Goal: Communication & Community: Answer question/provide support

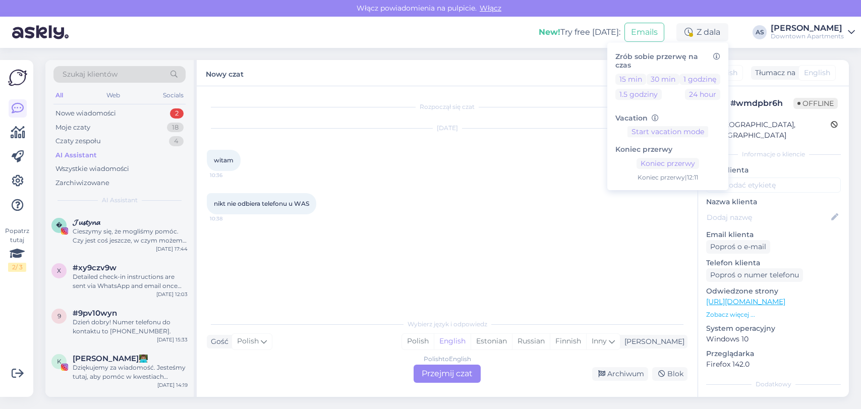
click at [140, 121] on div "Moje czaty 18" at bounding box center [119, 128] width 132 height 14
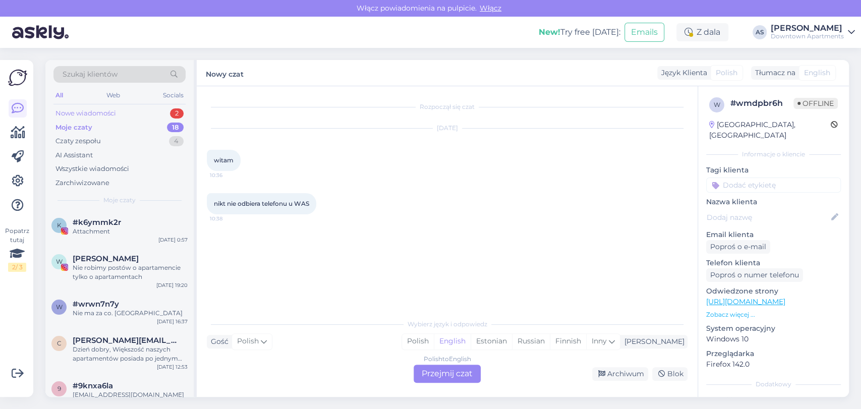
click at [135, 115] on div "Nowe wiadomości 2" at bounding box center [119, 113] width 132 height 14
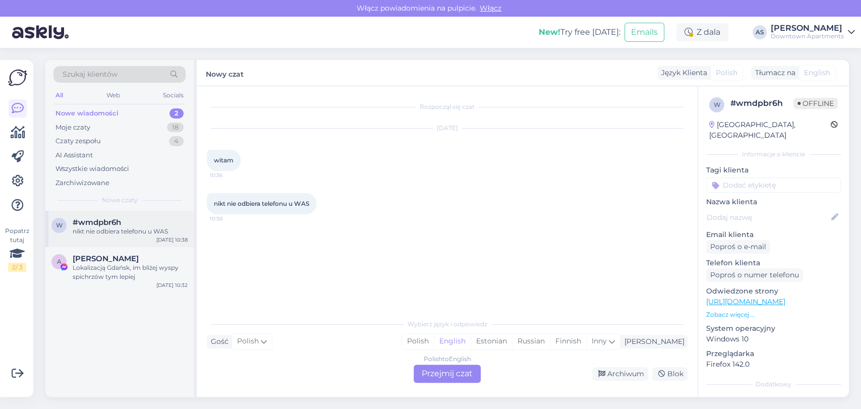
click at [124, 229] on div "nikt nie odbiera telefonu u WAS" at bounding box center [130, 231] width 115 height 9
click at [443, 378] on div "Polish to English Przejmij czat" at bounding box center [446, 374] width 67 height 18
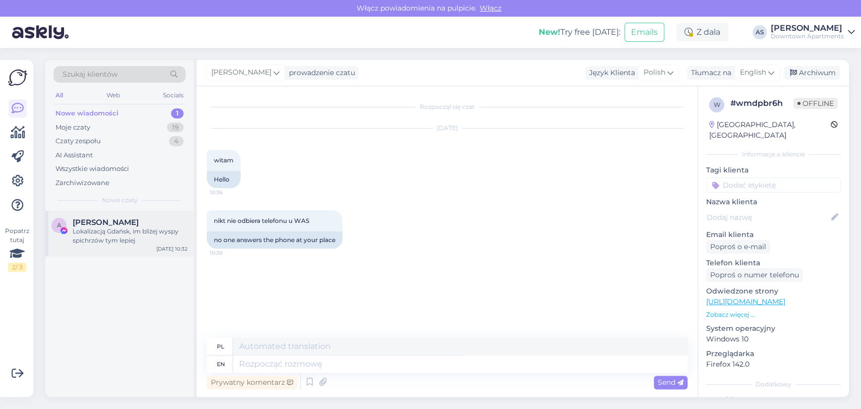
click at [97, 223] on span "[PERSON_NAME]" at bounding box center [106, 222] width 66 height 9
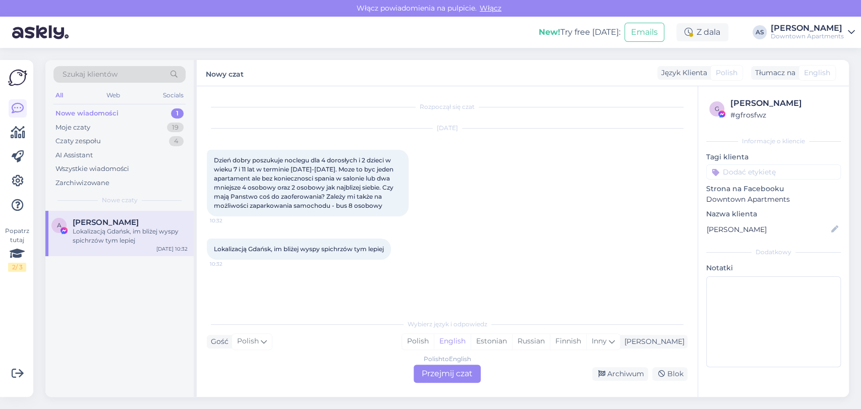
click at [441, 367] on div "Polish to English Przejmij czat" at bounding box center [446, 374] width 67 height 18
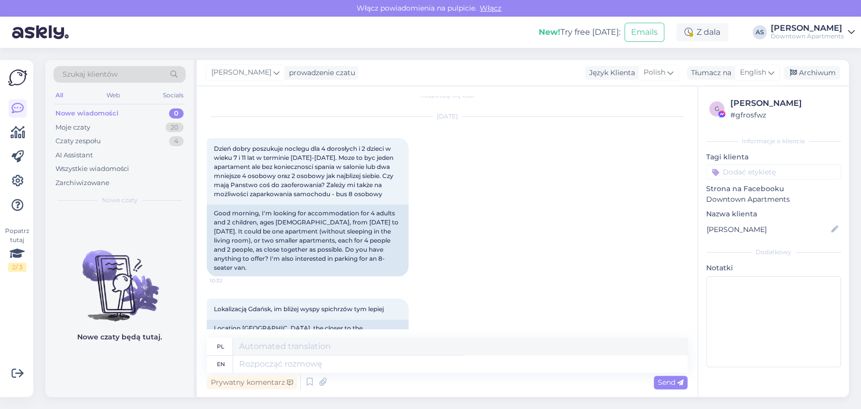
scroll to position [22, 0]
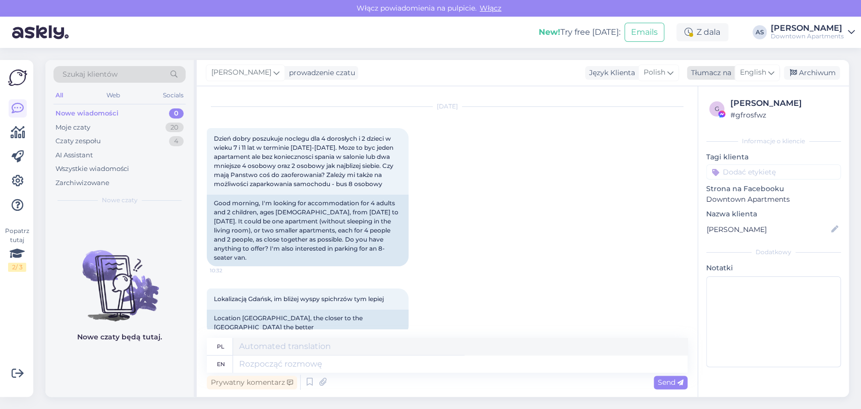
click at [751, 72] on span "English" at bounding box center [753, 72] width 26 height 11
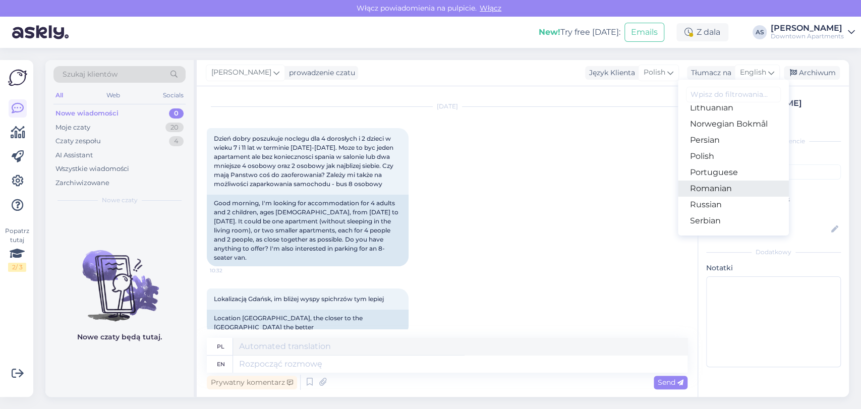
scroll to position [336, 0]
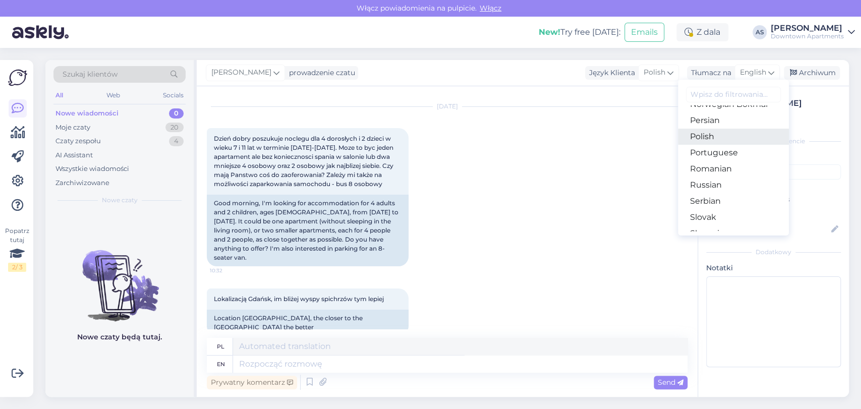
click at [710, 134] on link "Polish" at bounding box center [733, 137] width 111 height 16
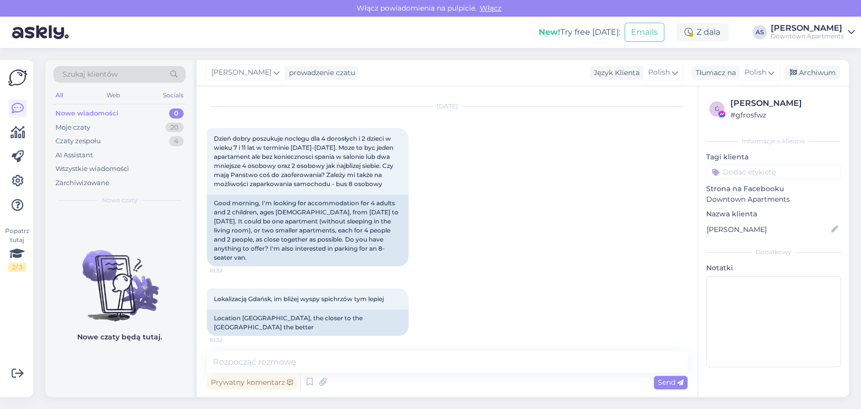
scroll to position [8, 0]
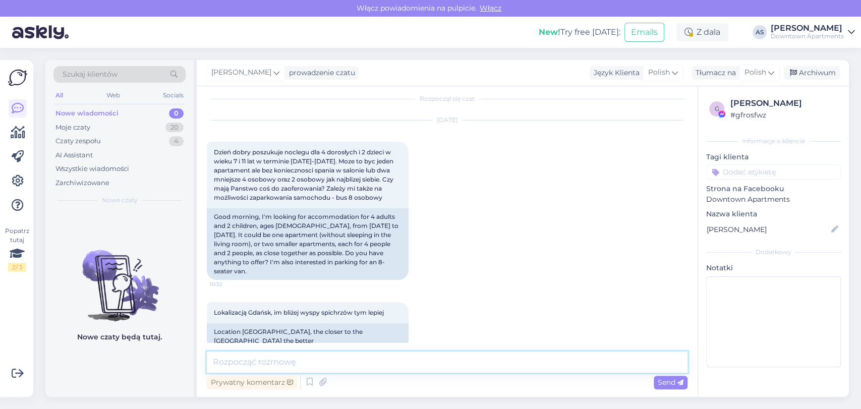
click at [417, 357] on textarea at bounding box center [447, 361] width 480 height 21
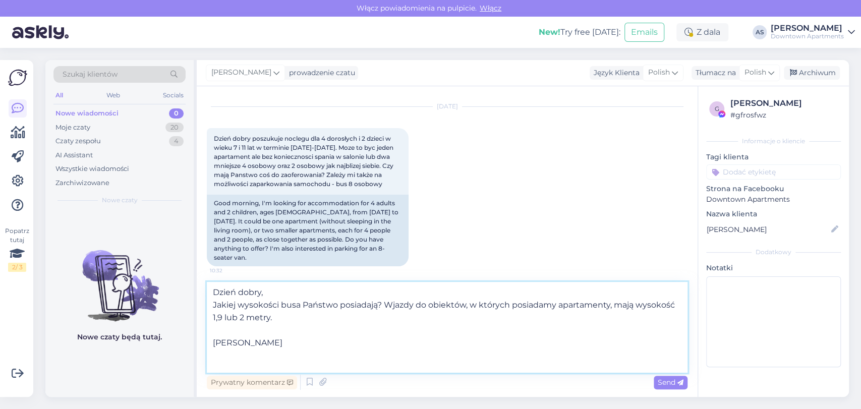
scroll to position [0, 0]
type textarea "Dzień dobry, Jakiej wysokości busa Państwo posiadają? Wjazdy do obiektów, w któ…"
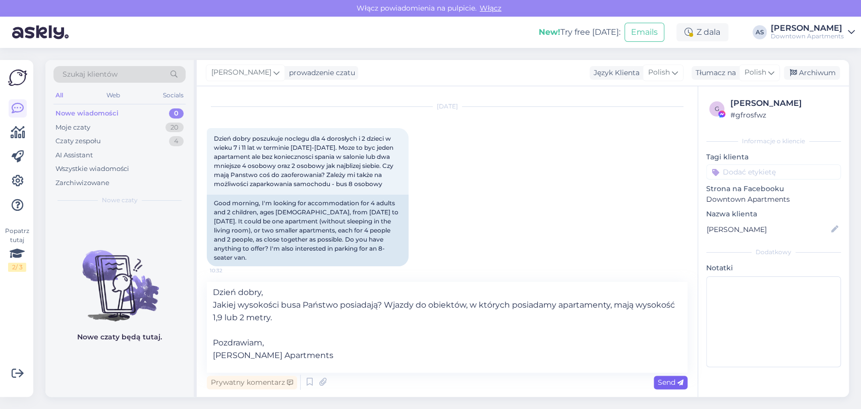
click at [661, 381] on span "Send" at bounding box center [670, 382] width 26 height 9
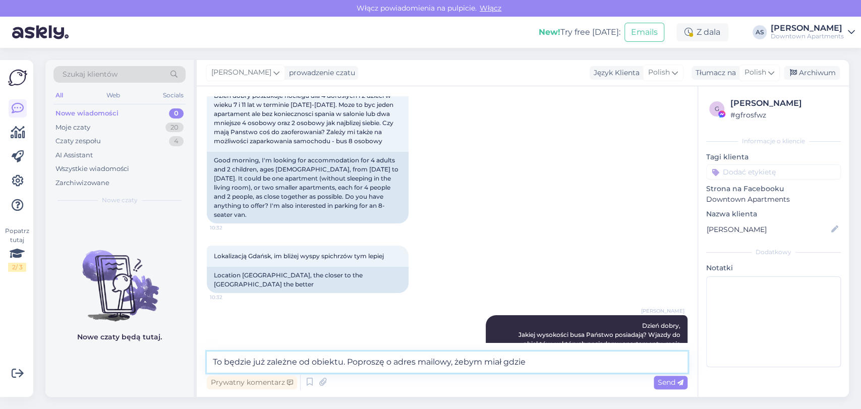
scroll to position [202, 0]
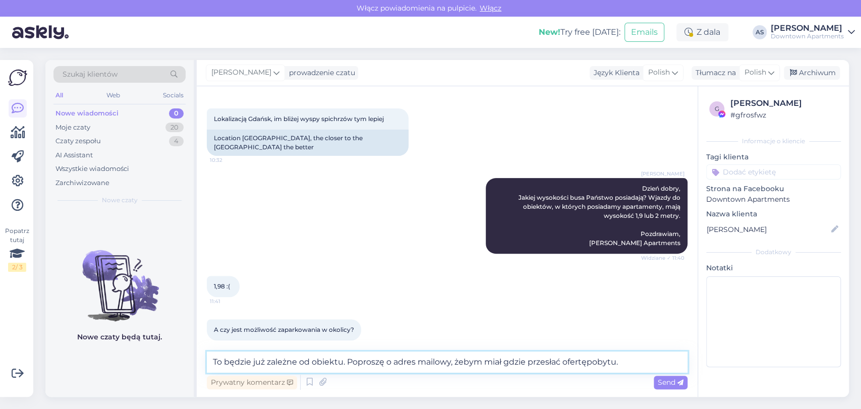
type textarea "To będzie już zależne od obiektu. Poproszę o adres mailowy, żebym miał gdzie pr…"
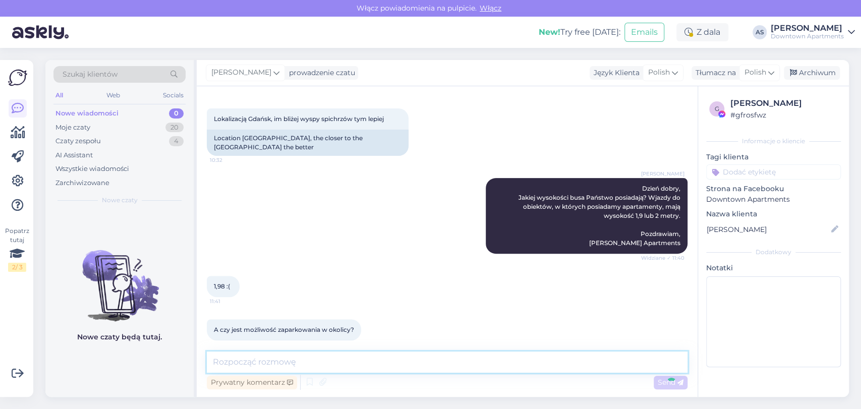
scroll to position [254, 0]
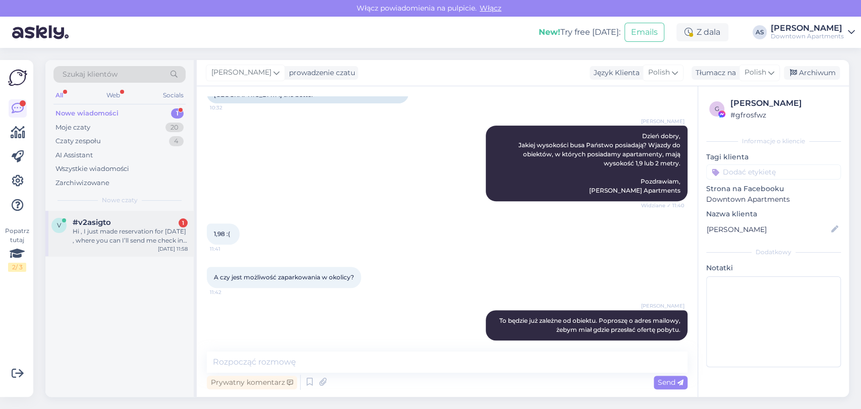
click at [156, 227] on div "Hi , I just made reservation for [DATE] , where you can I’ll send me check in d…" at bounding box center [130, 236] width 115 height 18
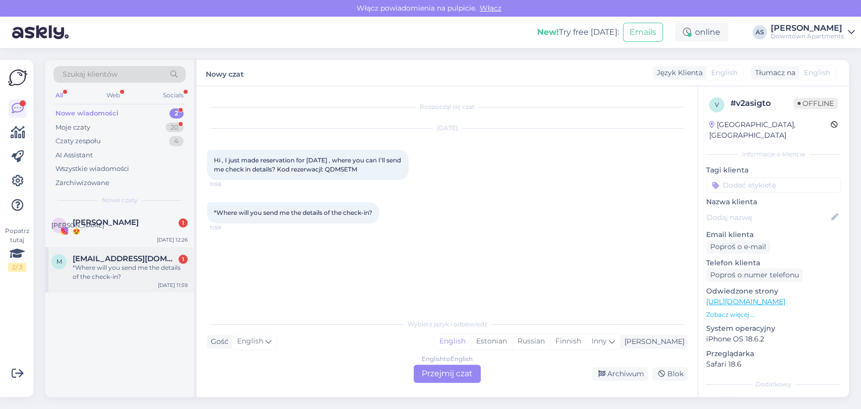
click at [136, 259] on span "[EMAIL_ADDRESS][DOMAIN_NAME]" at bounding box center [125, 258] width 105 height 9
click at [164, 126] on div "Moje czaty 20" at bounding box center [119, 128] width 132 height 14
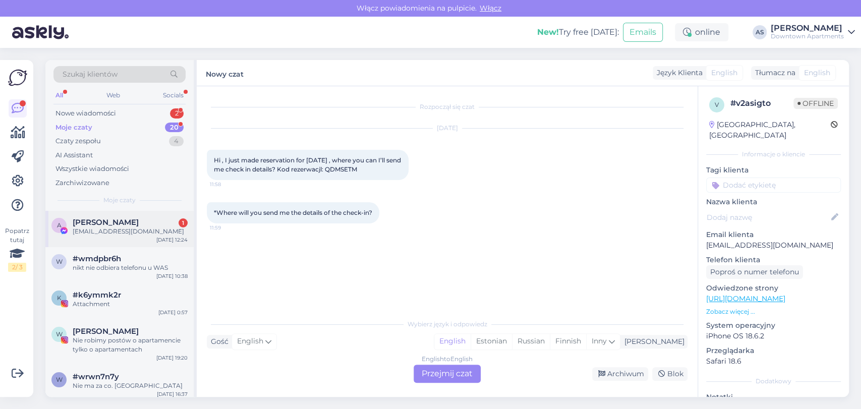
click at [141, 232] on div "[EMAIL_ADDRESS][DOMAIN_NAME]" at bounding box center [130, 231] width 115 height 9
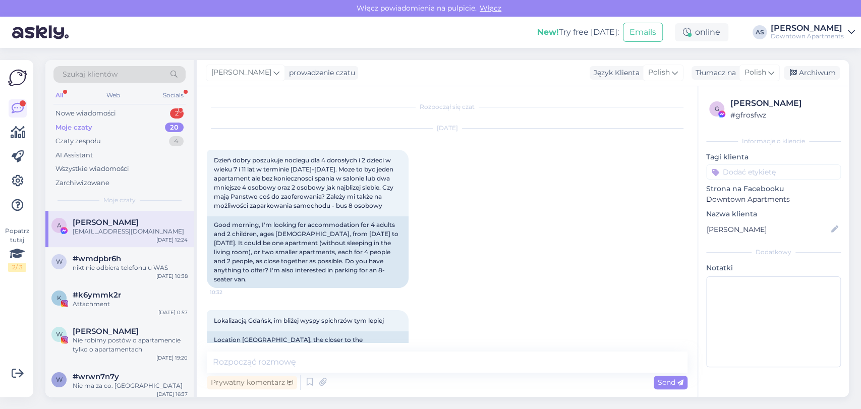
scroll to position [297, 0]
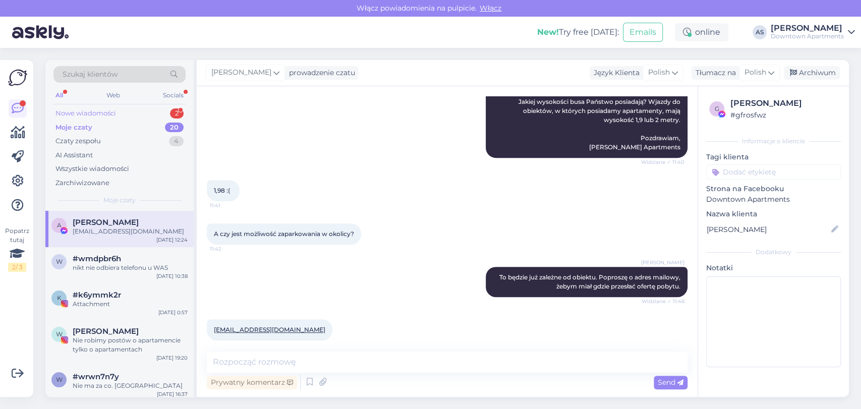
click at [138, 114] on div "Nowe wiadomości 2" at bounding box center [119, 113] width 132 height 14
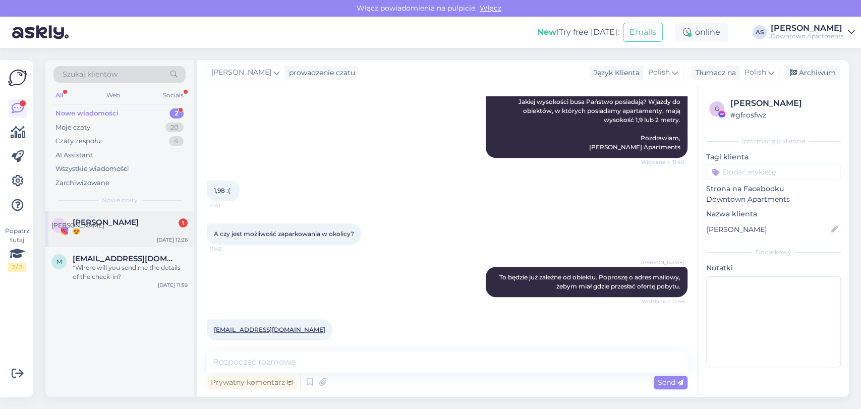
click at [152, 225] on div "[PERSON_NAME] 1" at bounding box center [130, 222] width 115 height 9
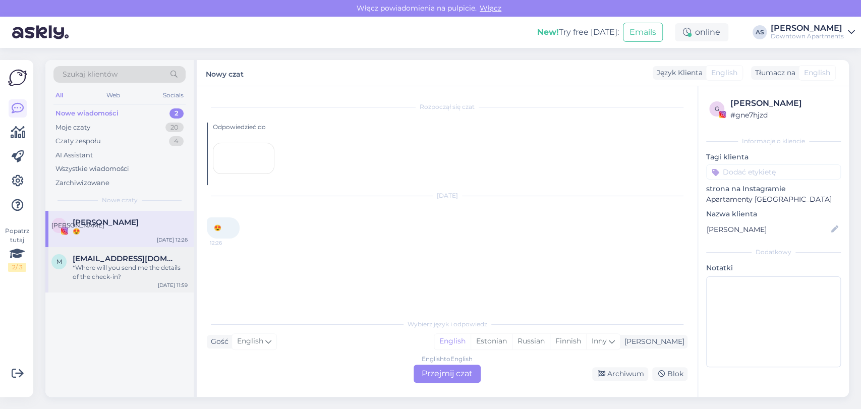
click at [140, 254] on span "[EMAIL_ADDRESS][DOMAIN_NAME]" at bounding box center [125, 258] width 105 height 9
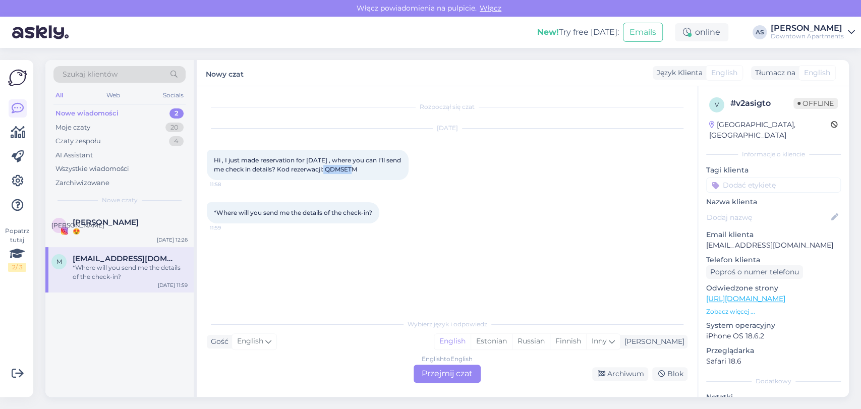
drag, startPoint x: 362, startPoint y: 166, endPoint x: 328, endPoint y: 172, distance: 34.3
click at [328, 172] on div "Hi , I just made reservation for [DATE] , where you can I’ll send me check in d…" at bounding box center [308, 165] width 202 height 30
copy span "QDMSETM"
click at [460, 368] on div "English to English Przejmij czat" at bounding box center [446, 374] width 67 height 18
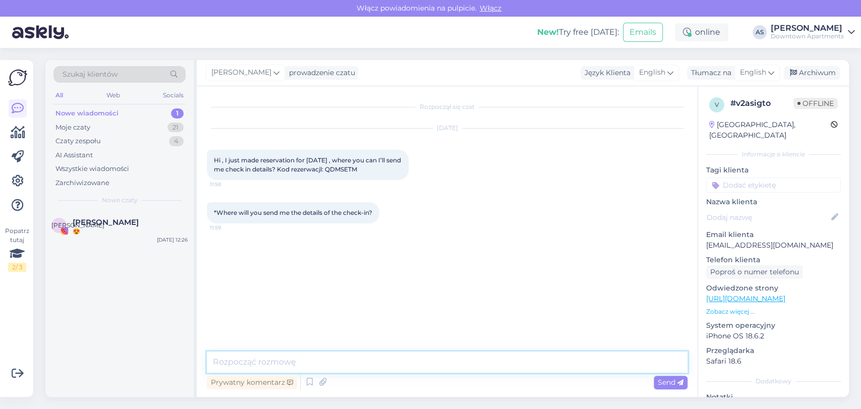
click at [436, 358] on textarea at bounding box center [447, 361] width 480 height 21
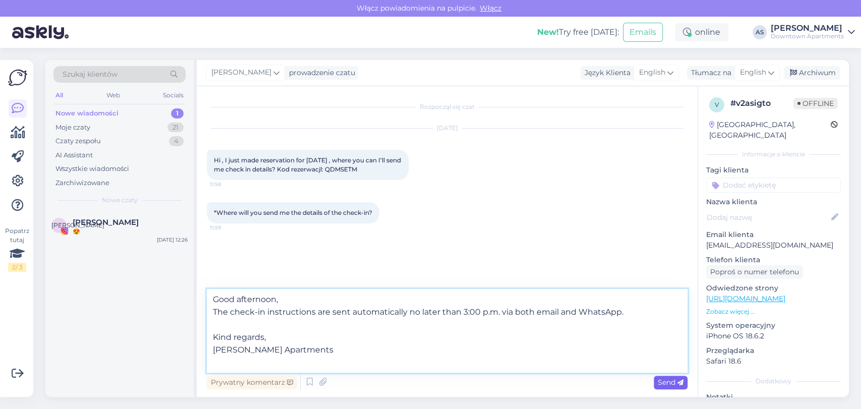
type textarea "Good afternoon, The check-in instructions are sent automatically no later than …"
click at [660, 382] on span "Send" at bounding box center [670, 382] width 26 height 9
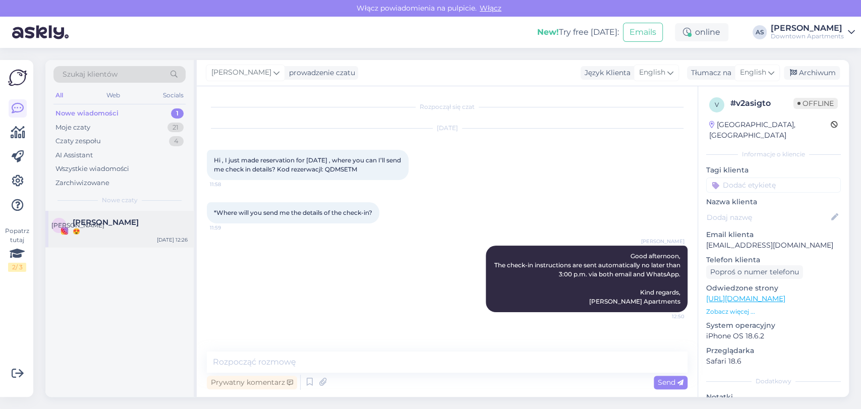
click at [106, 218] on span "[PERSON_NAME]" at bounding box center [106, 222] width 66 height 9
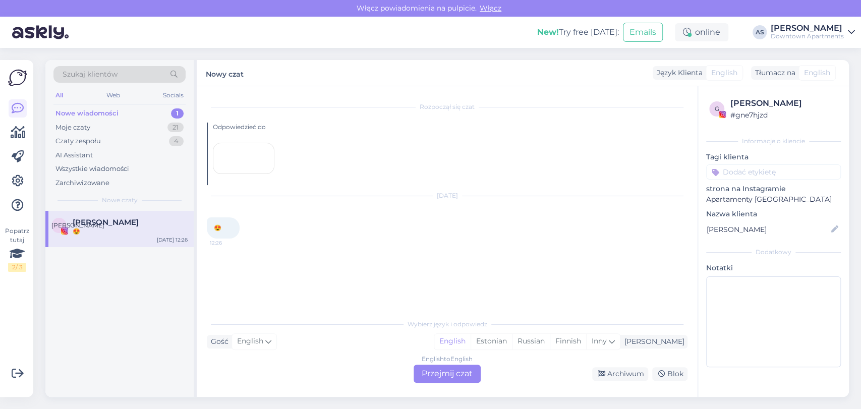
click at [419, 377] on div "English to English Przejmij czat" at bounding box center [446, 374] width 67 height 18
